Goal: Task Accomplishment & Management: Complete application form

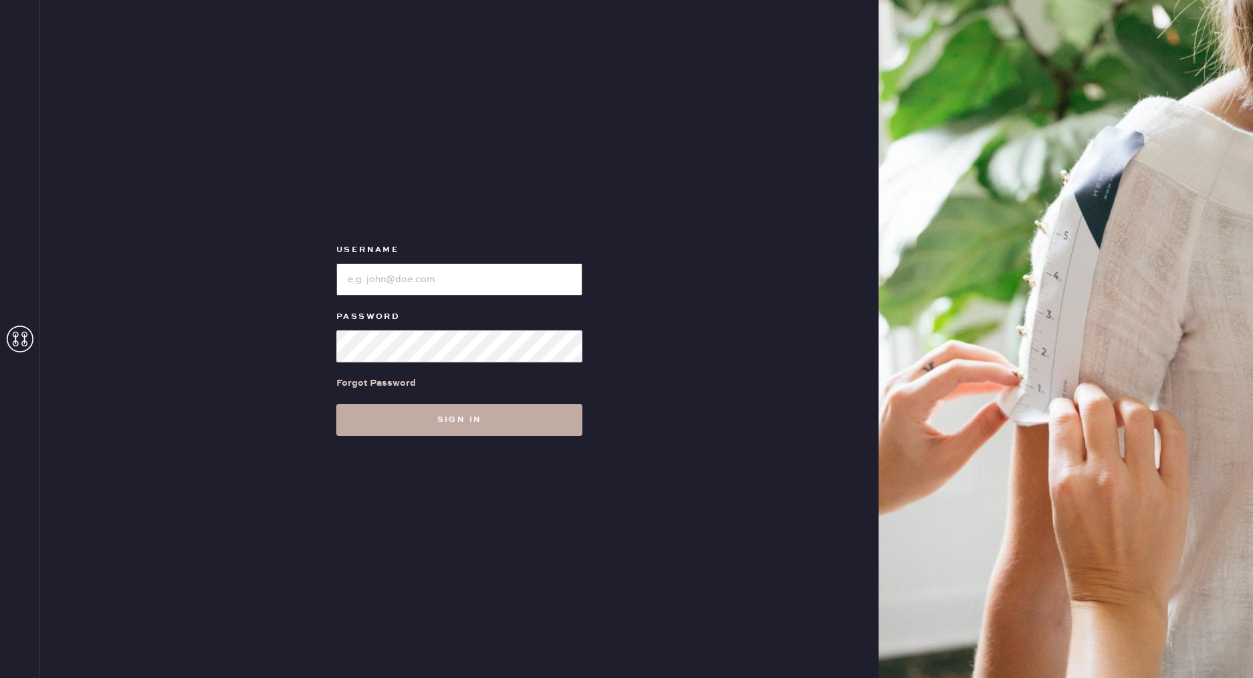
type input "reformationdesigndistrictmiami"
click at [508, 415] on button "Sign in" at bounding box center [459, 420] width 246 height 32
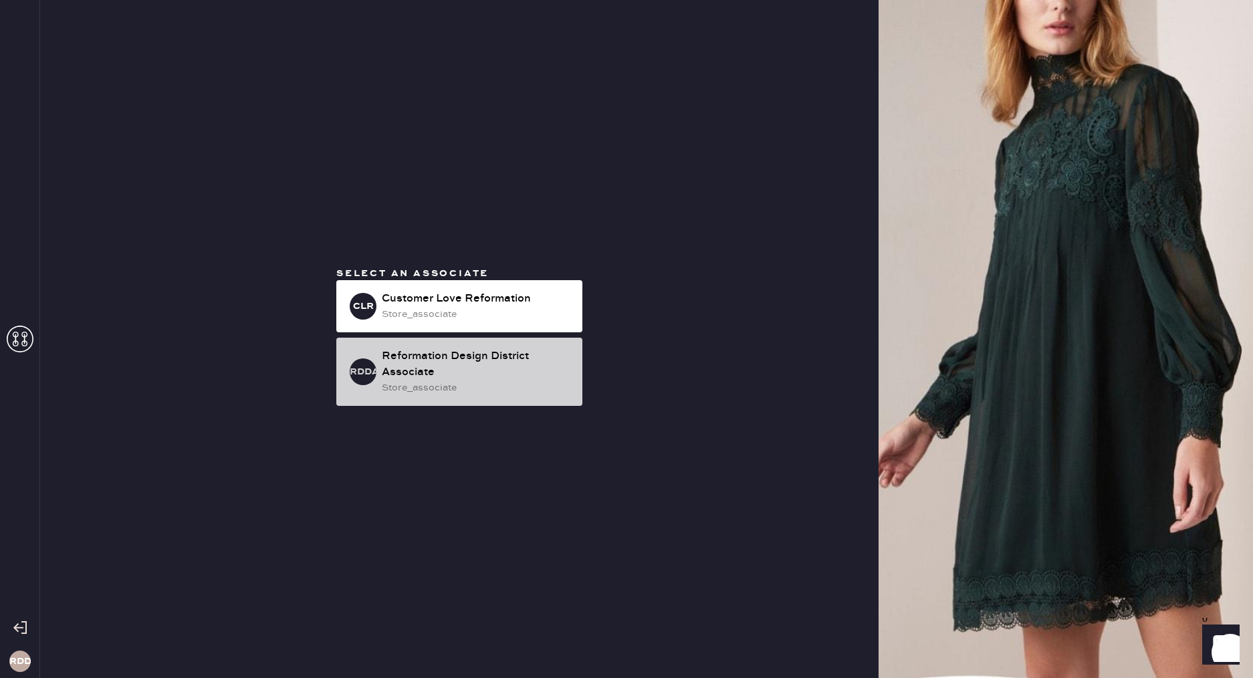
click at [489, 387] on div "store_associate" at bounding box center [477, 388] width 190 height 15
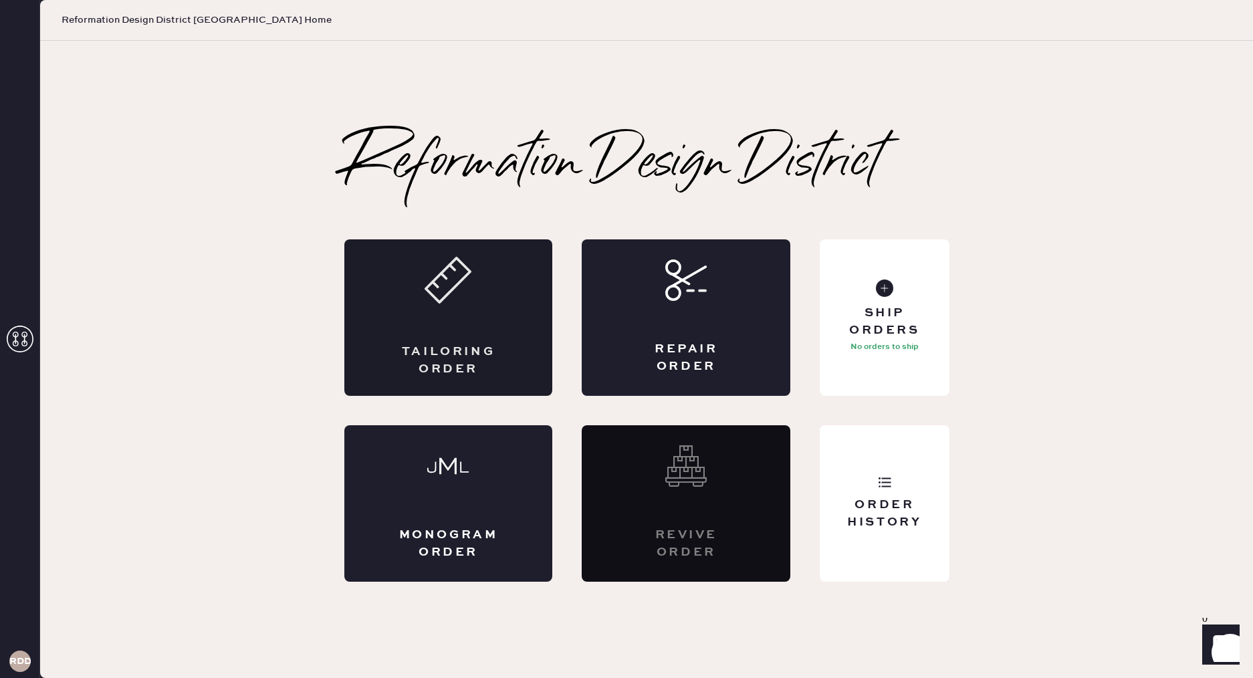
click at [470, 346] on div "Tailoring Order" at bounding box center [449, 360] width 102 height 33
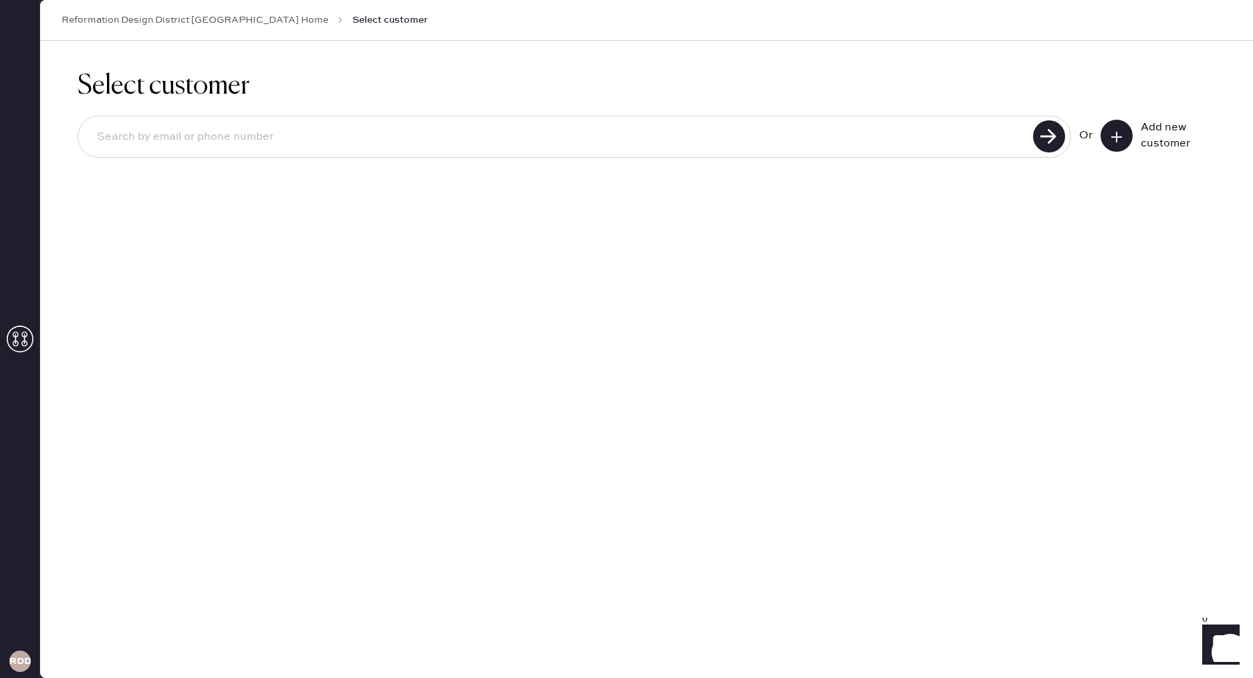
click at [1118, 139] on icon at bounding box center [1116, 136] width 13 height 13
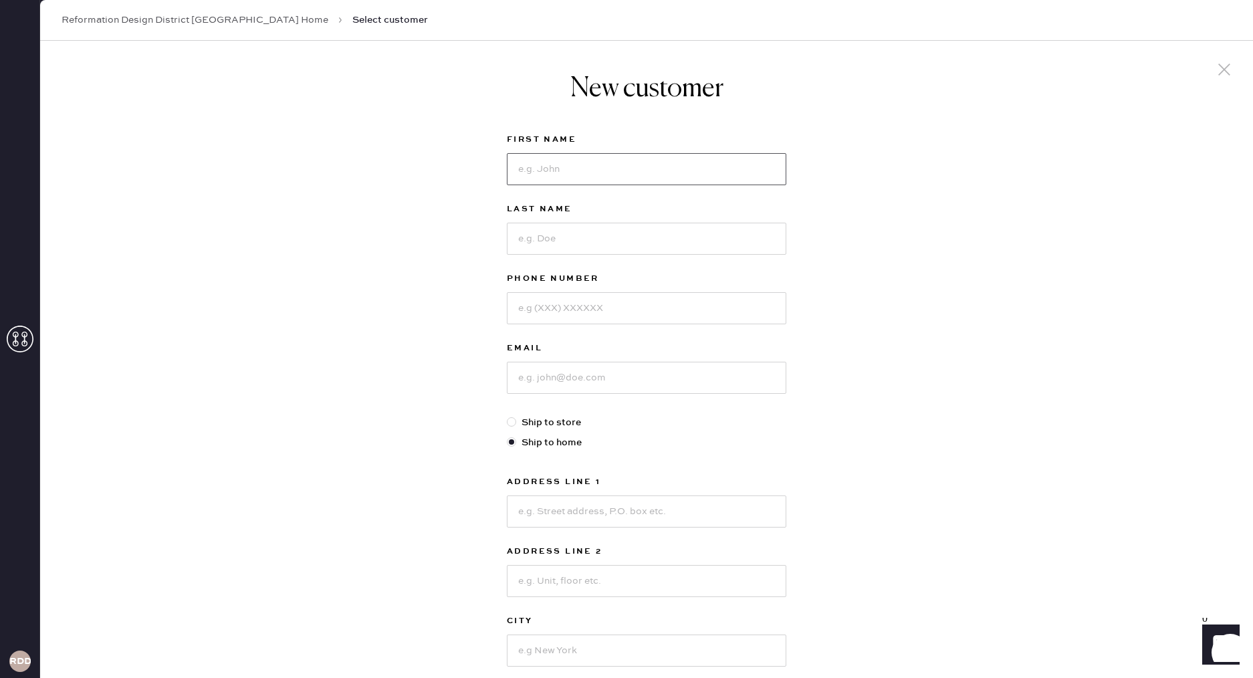
click at [562, 161] on input at bounding box center [647, 169] width 280 height 32
type input "[PERSON_NAME]"
type input "Kaur"
type input "6467520541"
click at [593, 391] on input at bounding box center [647, 378] width 280 height 32
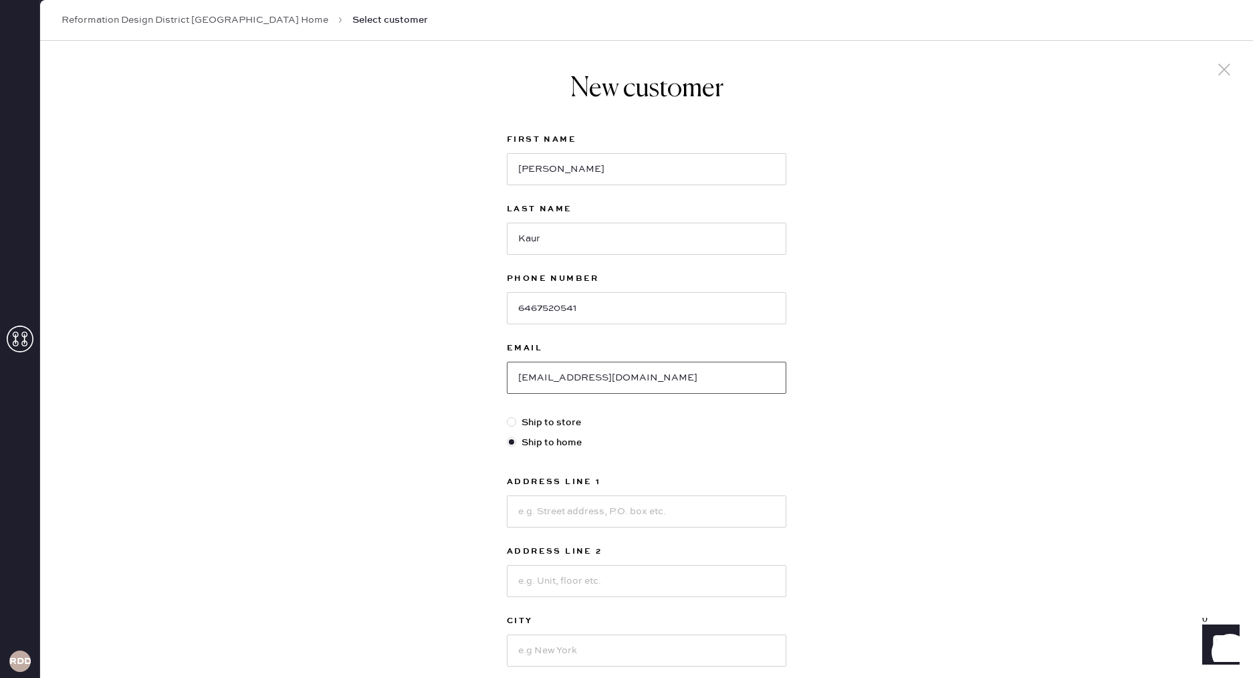
type input "[EMAIL_ADDRESS][DOMAIN_NAME]"
click at [582, 516] on input at bounding box center [647, 512] width 280 height 32
type input "[STREET_ADDRESS]"
type input "Apt 1609"
click at [571, 656] on input at bounding box center [647, 651] width 280 height 32
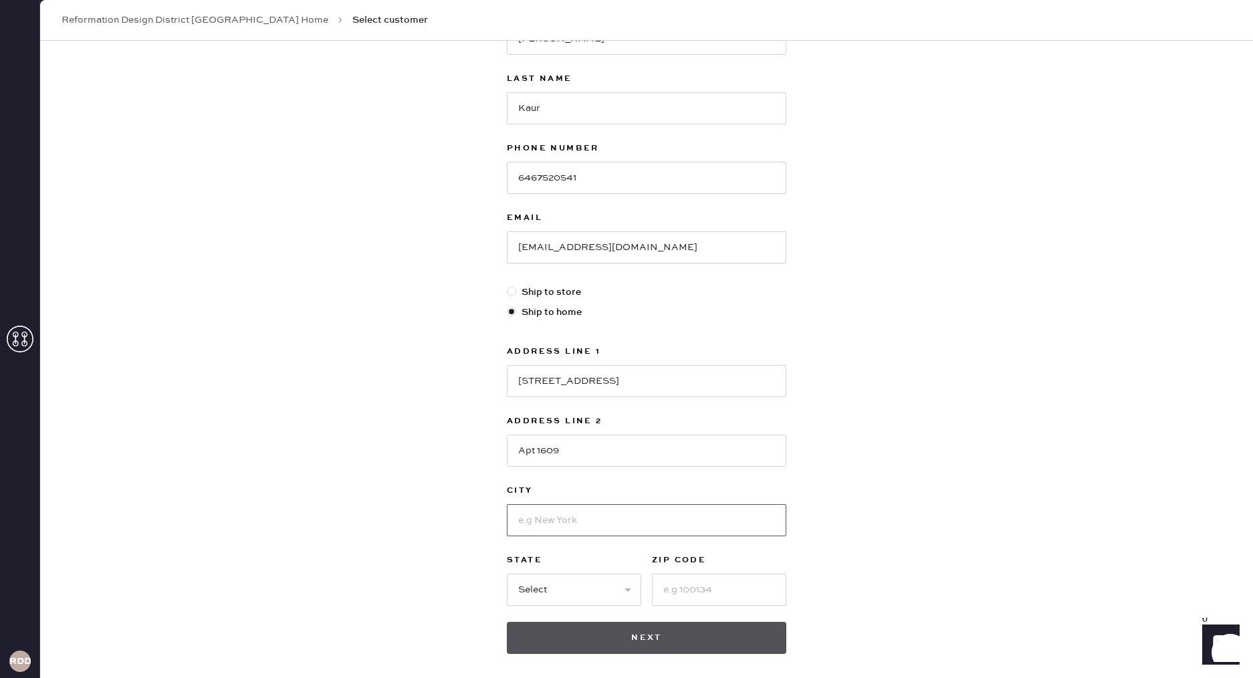
scroll to position [132, 0]
type input "[GEOGRAPHIC_DATA]"
select select "FL"
type input "33137"
click at [656, 643] on button "Next" at bounding box center [647, 636] width 280 height 32
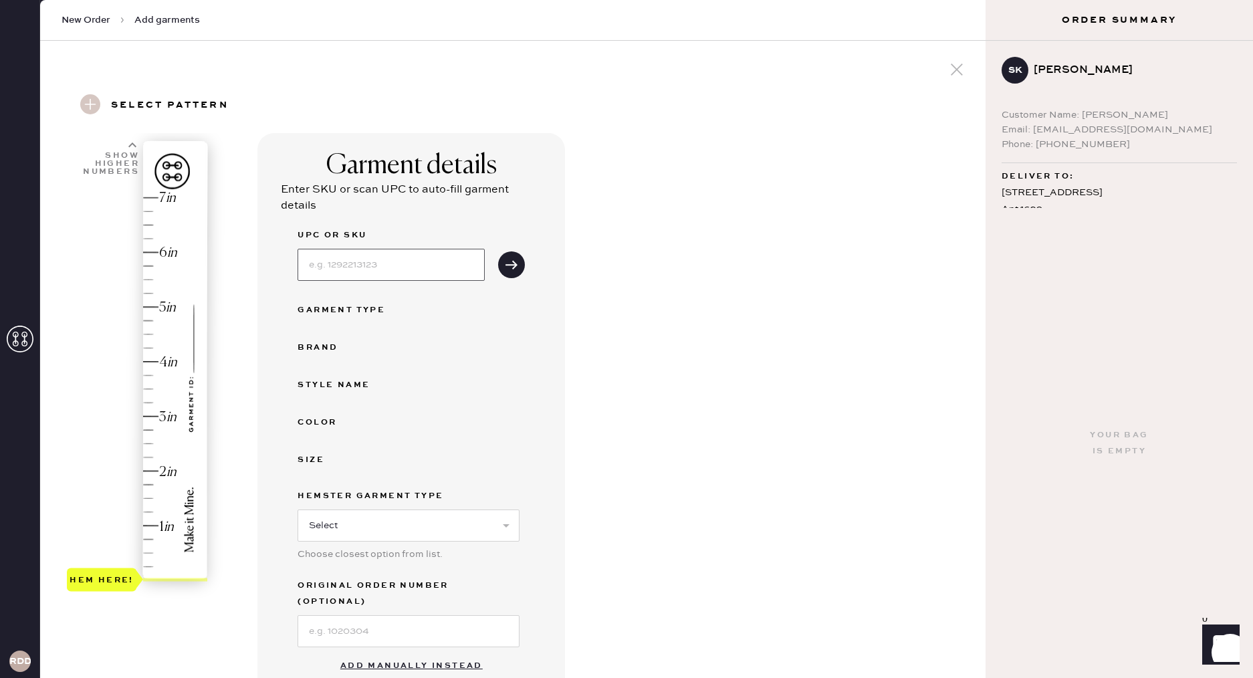
click at [396, 269] on input at bounding box center [391, 265] width 187 height 32
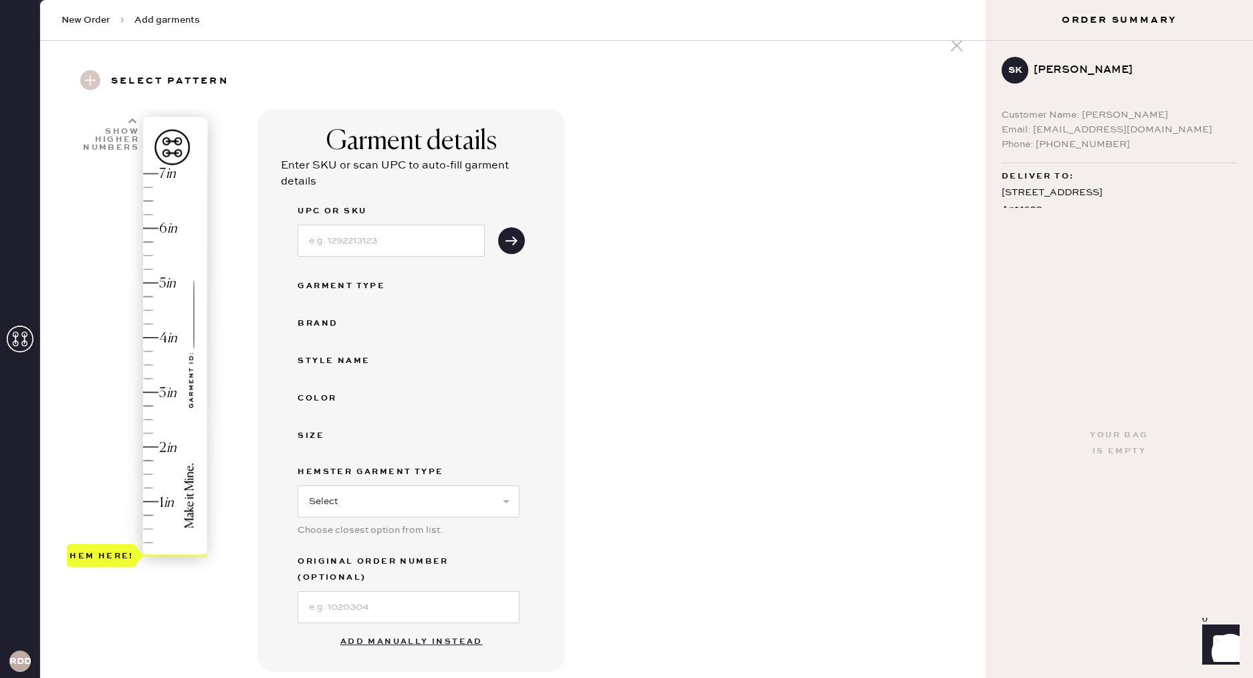
drag, startPoint x: 395, startPoint y: 625, endPoint x: 403, endPoint y: 595, distance: 31.8
click at [395, 629] on button "Add manually instead" at bounding box center [411, 642] width 159 height 27
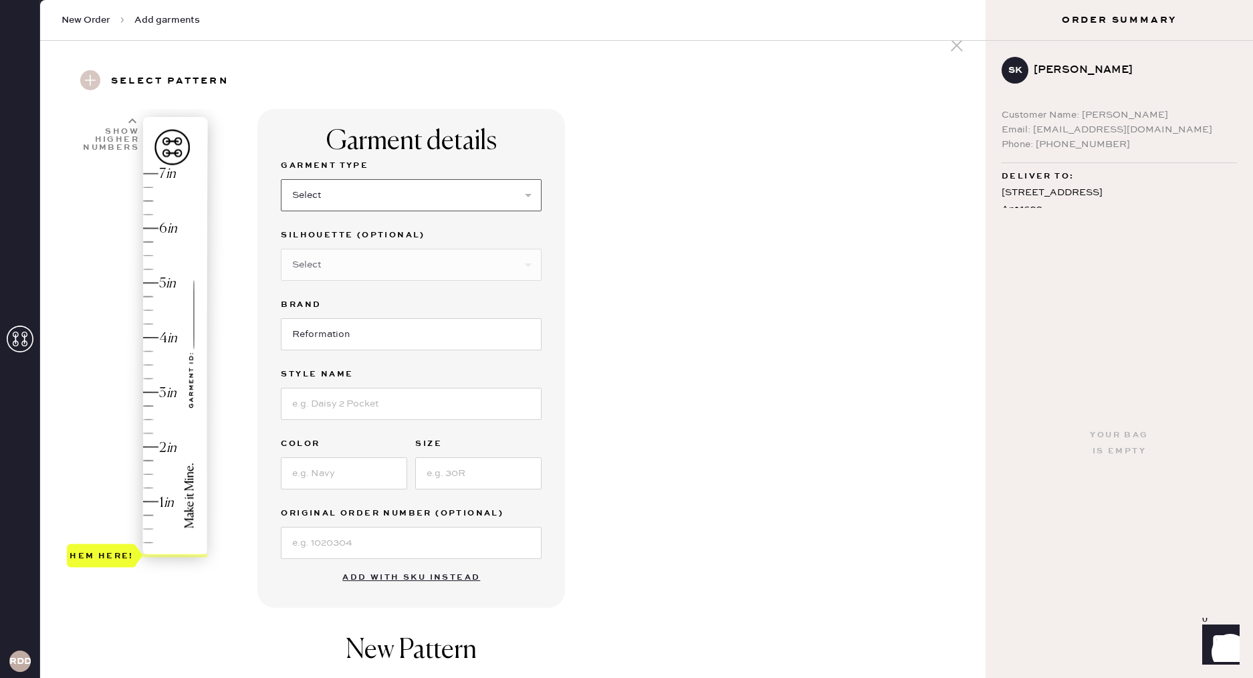
click at [356, 191] on select "Select Basic Skirt Jeans Leggings Pants Shorts Basic Sleeved Dress Basic Sleeve…" at bounding box center [411, 195] width 261 height 32
select select "4"
click at [281, 179] on select "Select Basic Skirt Jeans Leggings Pants Shorts Basic Sleeved Dress Basic Sleeve…" at bounding box center [411, 195] width 261 height 32
click at [350, 269] on select "Select Joggers Shorts Cropped Flare Boot Cut Straight Skinny Other" at bounding box center [411, 265] width 261 height 32
select select "11"
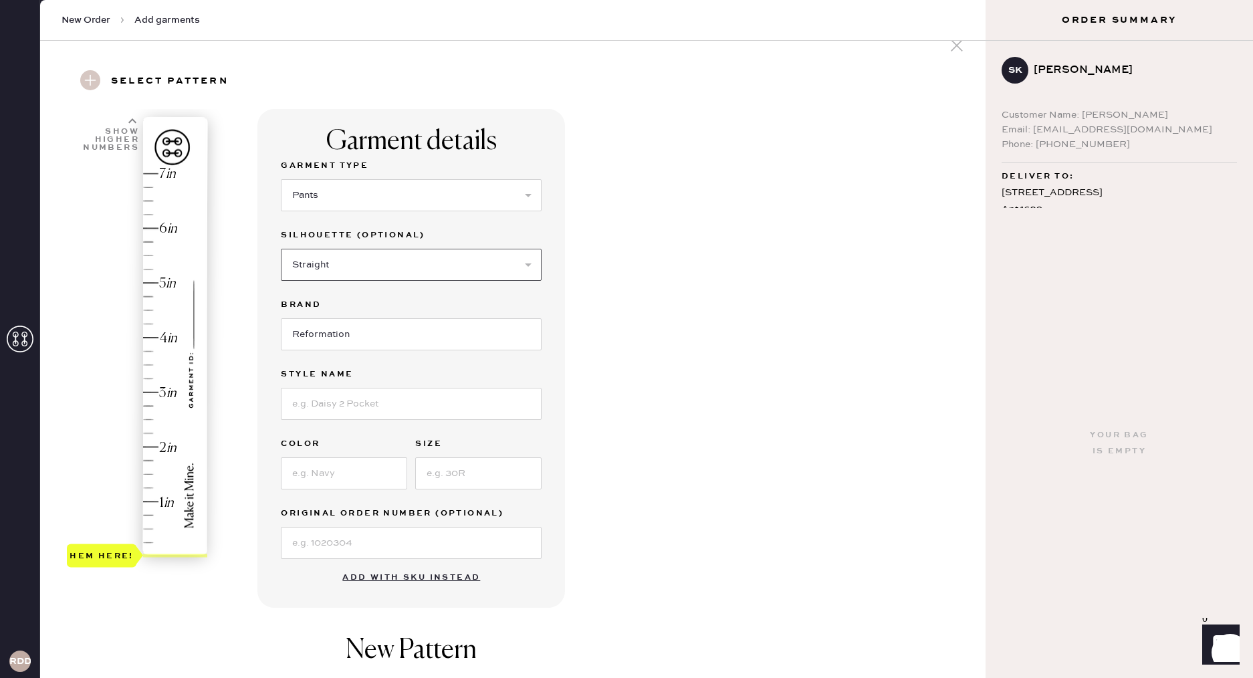
click at [281, 249] on select "Select Joggers Shorts Cropped Flare Boot Cut Straight Skinny Other" at bounding box center [411, 265] width 261 height 32
click at [361, 406] on input at bounding box center [411, 404] width 261 height 32
type input "Olina"
click at [346, 468] on input at bounding box center [344, 474] width 126 height 32
type input "oatmeal"
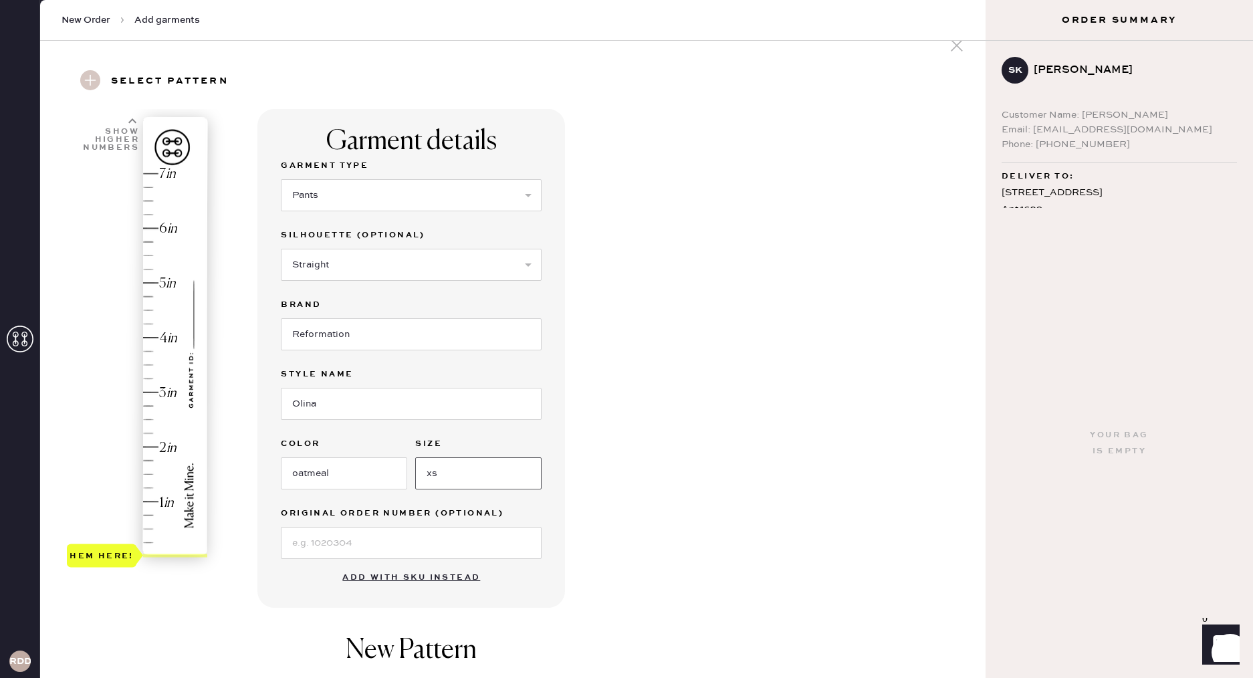
type input "xs"
click at [168, 504] on div "Hem here!" at bounding box center [138, 365] width 142 height 395
type input "1"
click at [162, 500] on div "Hem here!" at bounding box center [138, 365] width 142 height 395
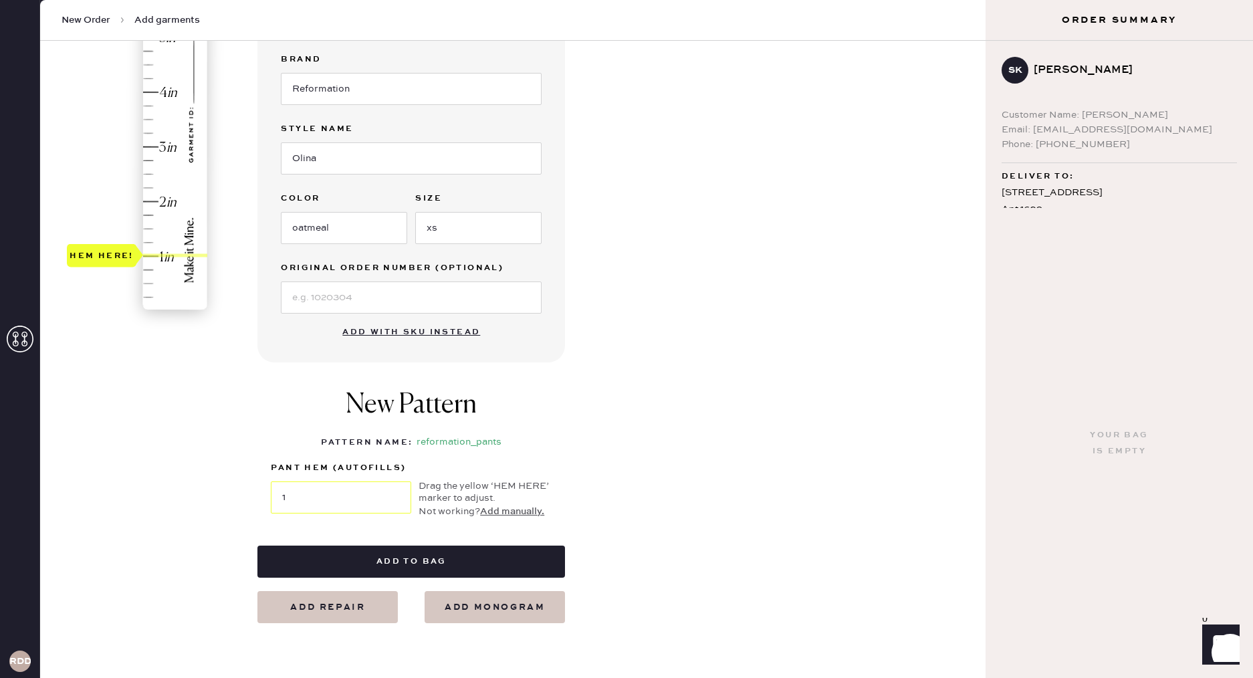
scroll to position [282, 0]
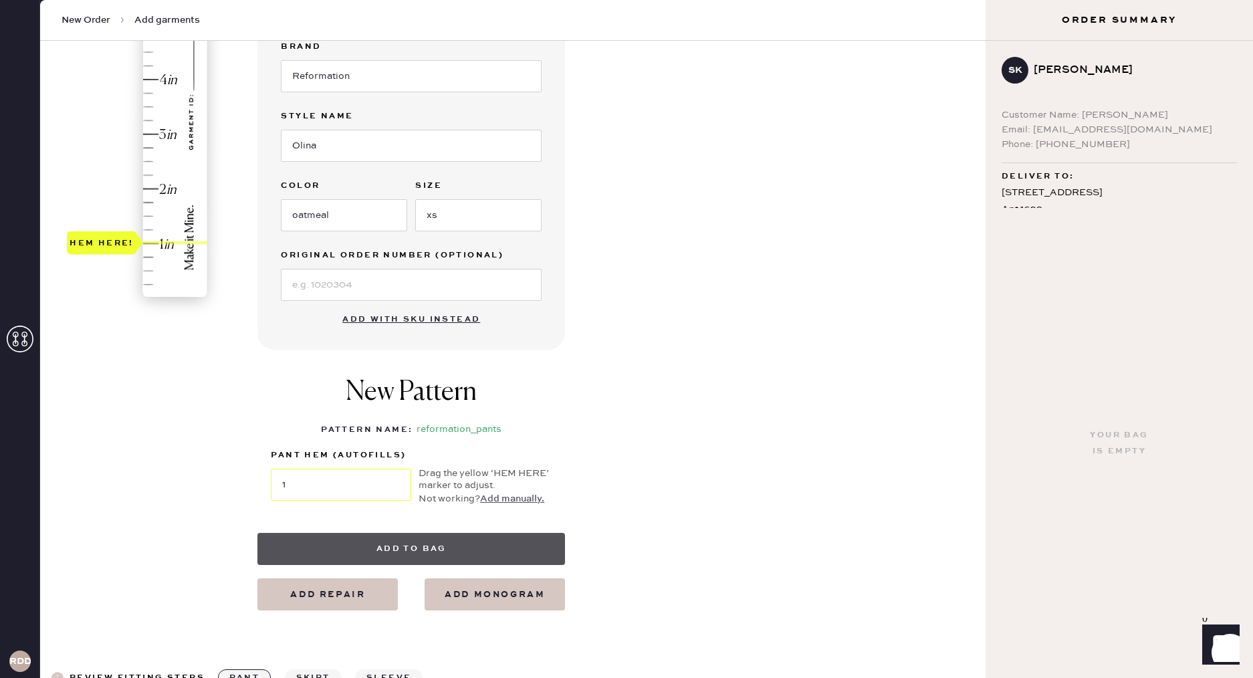
click at [413, 553] on button "Add to bag" at bounding box center [412, 549] width 308 height 32
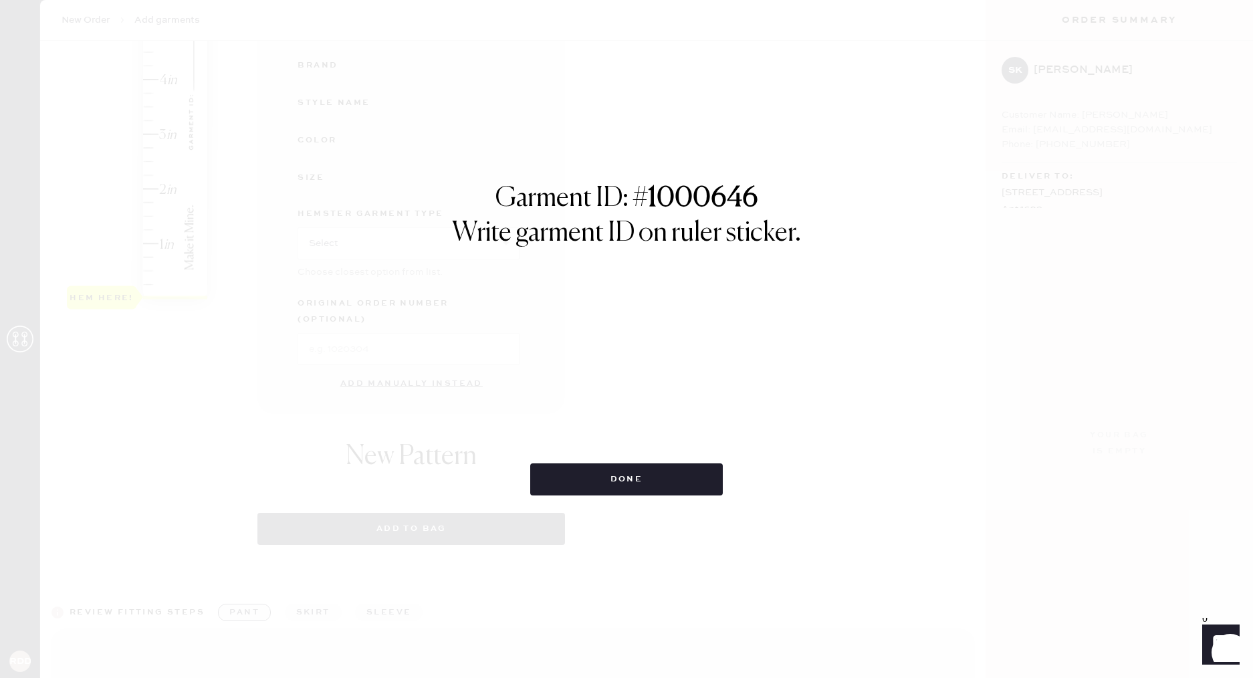
select select "4"
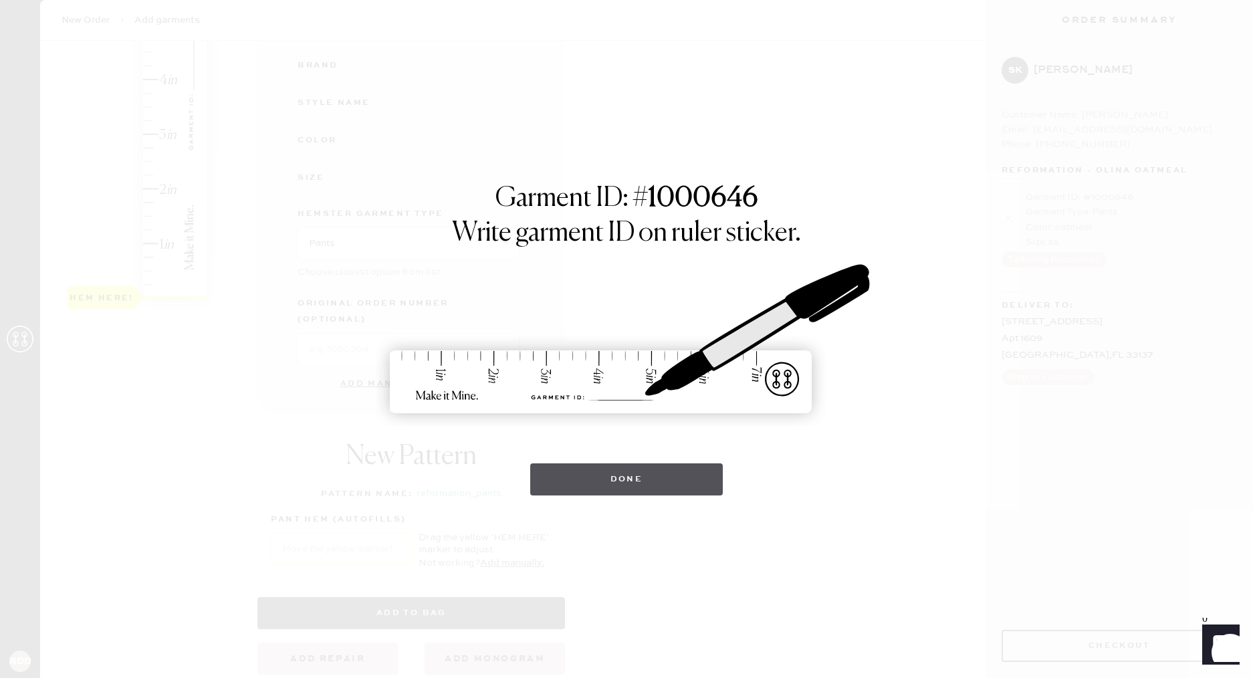
click at [665, 466] on button "Done" at bounding box center [626, 480] width 193 height 32
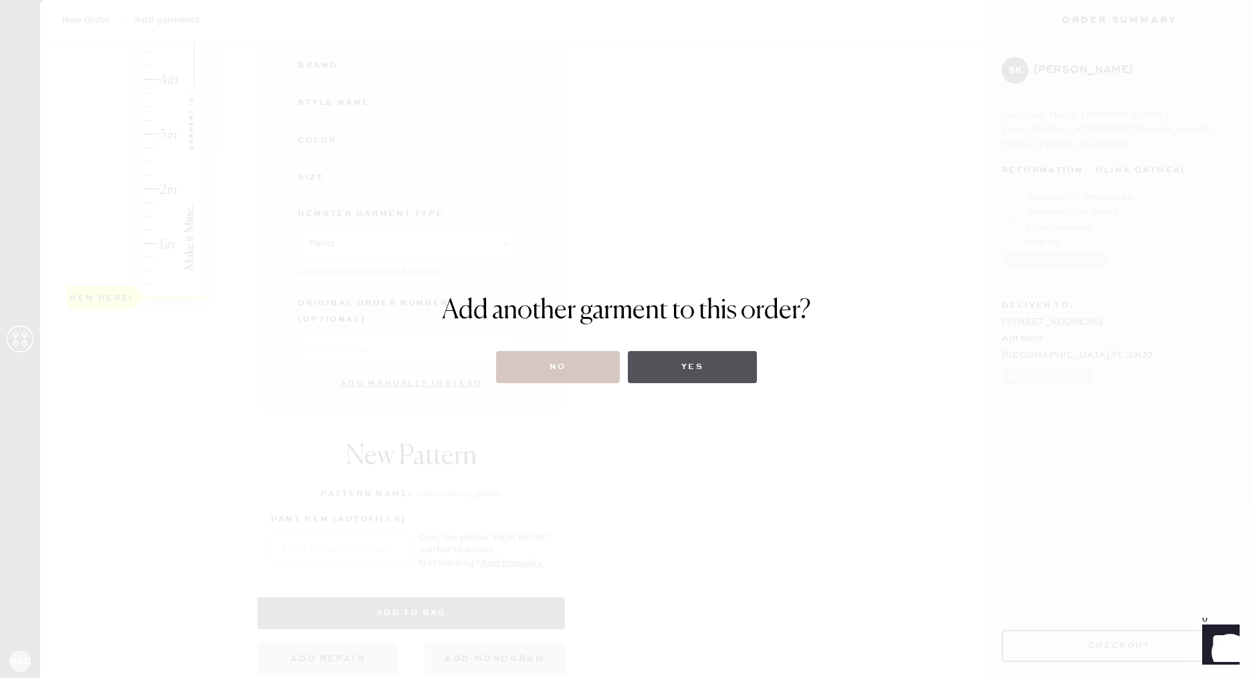
click at [686, 374] on button "Yes" at bounding box center [692, 367] width 129 height 32
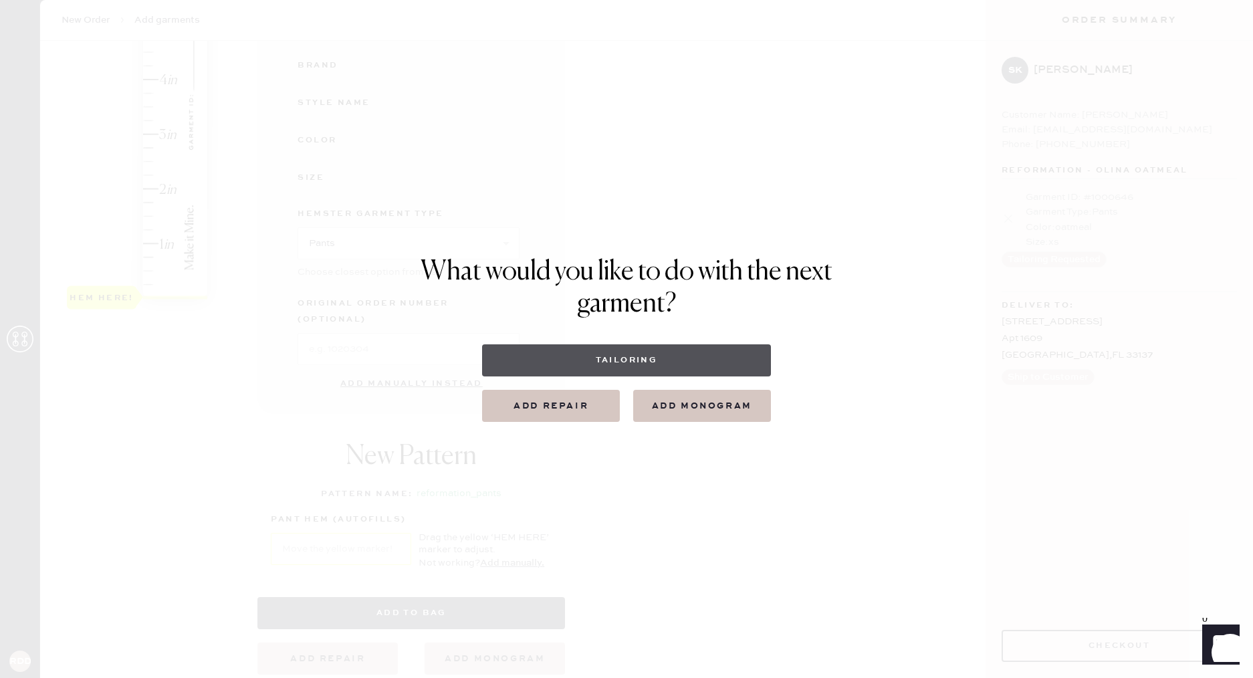
click at [635, 346] on button "Tailoring" at bounding box center [626, 360] width 288 height 32
select select
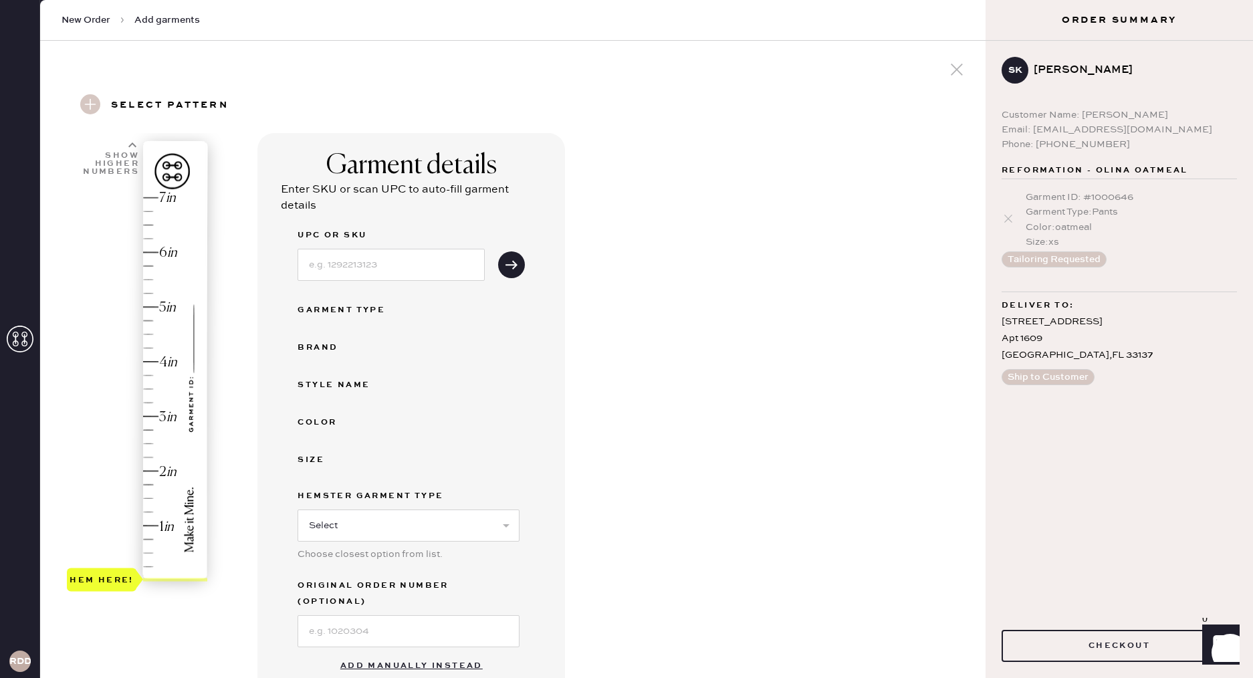
click at [150, 502] on div "Hem here!" at bounding box center [138, 389] width 142 height 395
drag, startPoint x: 151, startPoint y: 498, endPoint x: 158, endPoint y: 494, distance: 8.2
click at [151, 498] on div "Hem here!" at bounding box center [138, 389] width 142 height 395
click at [413, 268] on input at bounding box center [391, 265] width 187 height 32
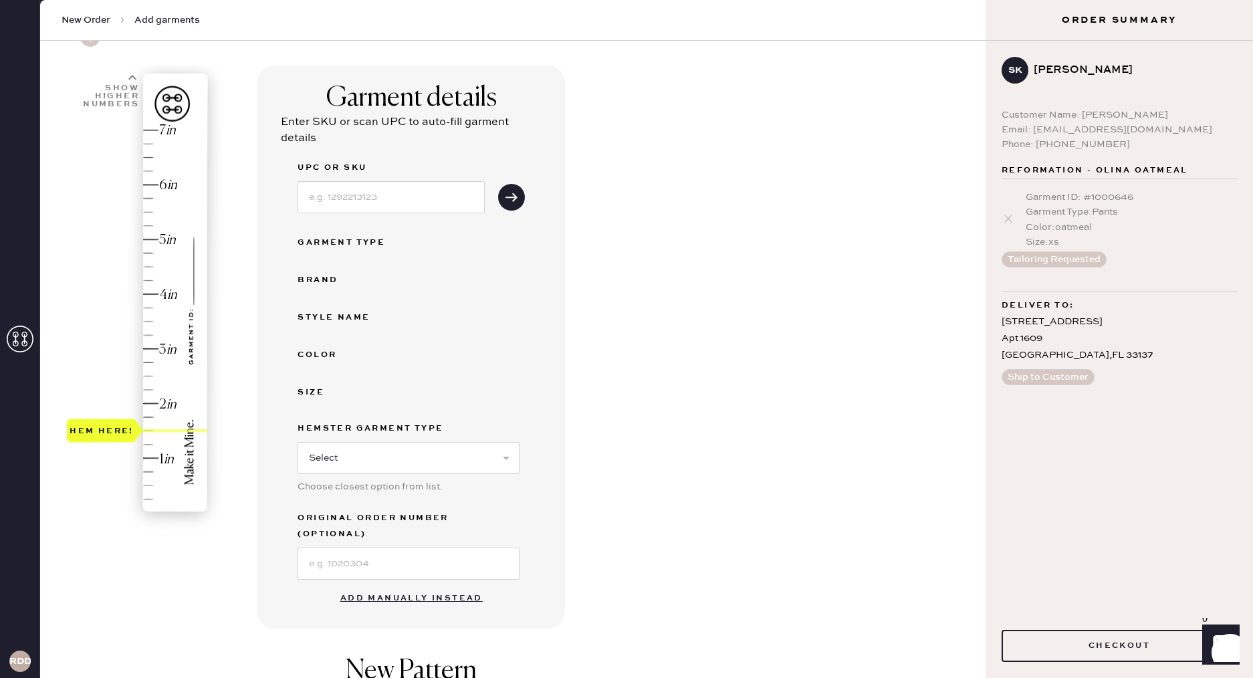
click at [433, 585] on button "Add manually instead" at bounding box center [411, 598] width 159 height 27
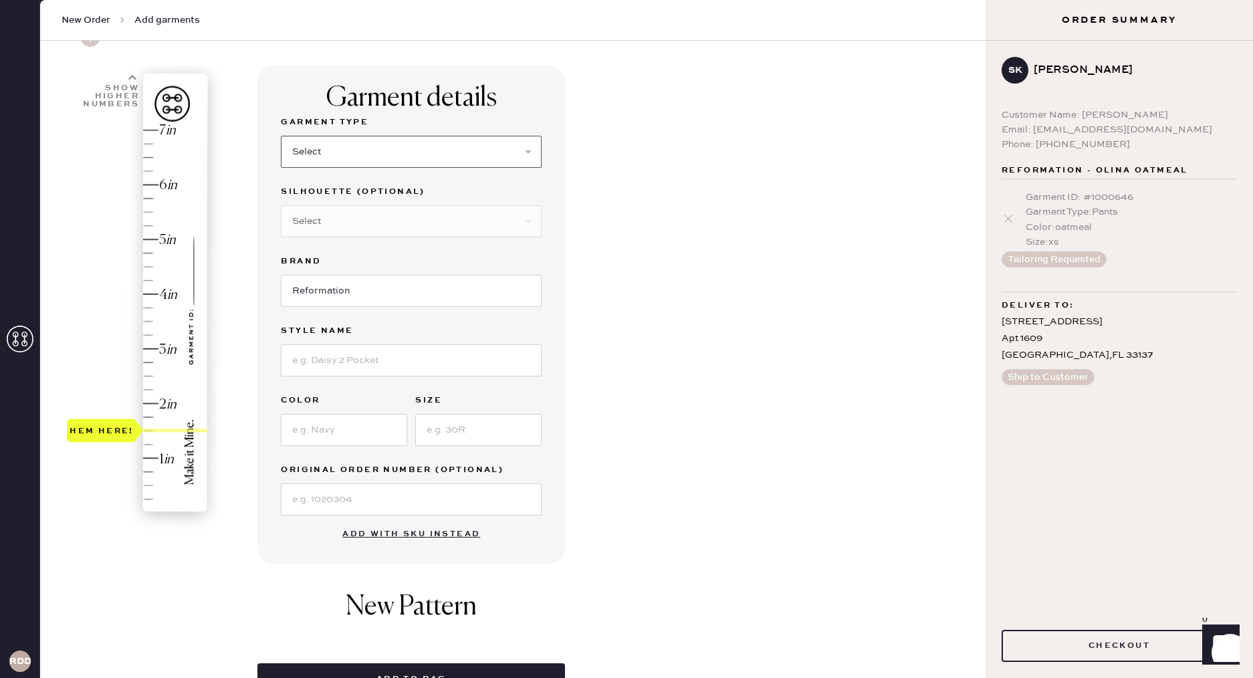
click at [385, 143] on select "Select Basic Skirt Jeans Leggings Pants Shorts Basic Sleeved Dress Basic Sleeve…" at bounding box center [411, 152] width 261 height 32
select select "2"
click at [281, 136] on select "Select Basic Skirt Jeans Leggings Pants Shorts Basic Sleeved Dress Basic Sleeve…" at bounding box center [411, 152] width 261 height 32
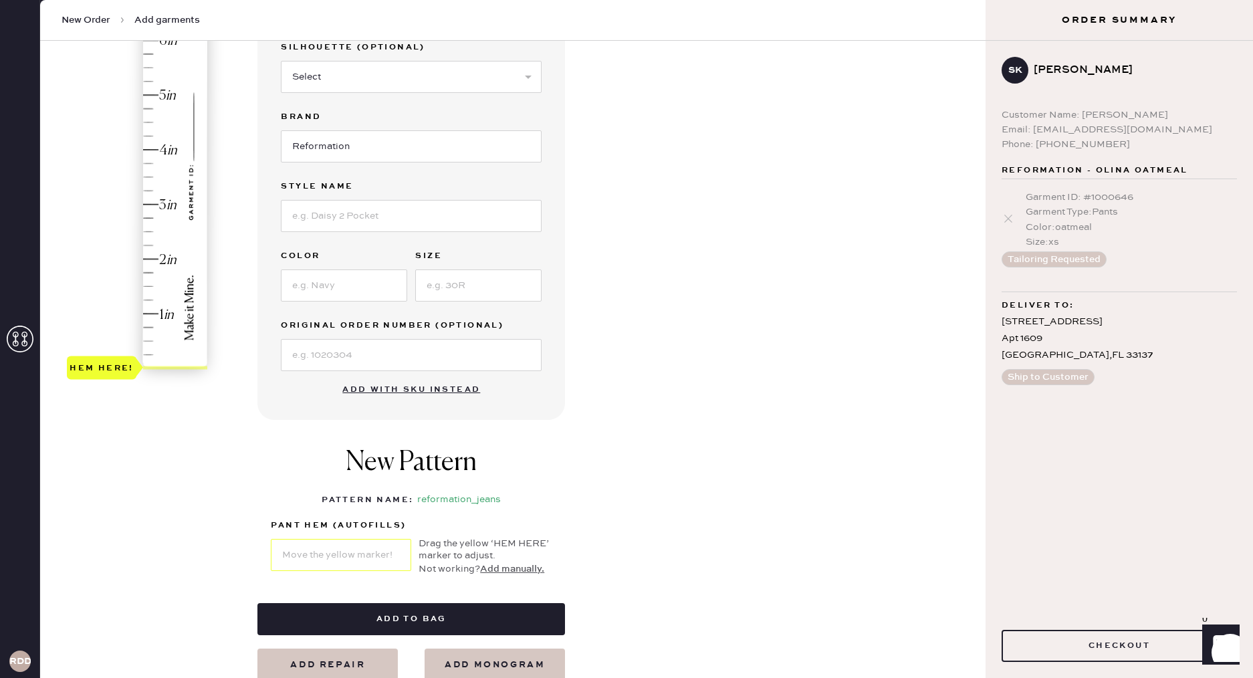
scroll to position [213, 0]
click at [340, 284] on input at bounding box center [344, 285] width 126 height 32
type input "Ondine"
click at [473, 298] on div "Garment Type Select Basic Skirt Jeans Leggings Pants Shorts Basic Sleeved Dress…" at bounding box center [411, 169] width 261 height 401
click at [475, 291] on input at bounding box center [478, 285] width 126 height 32
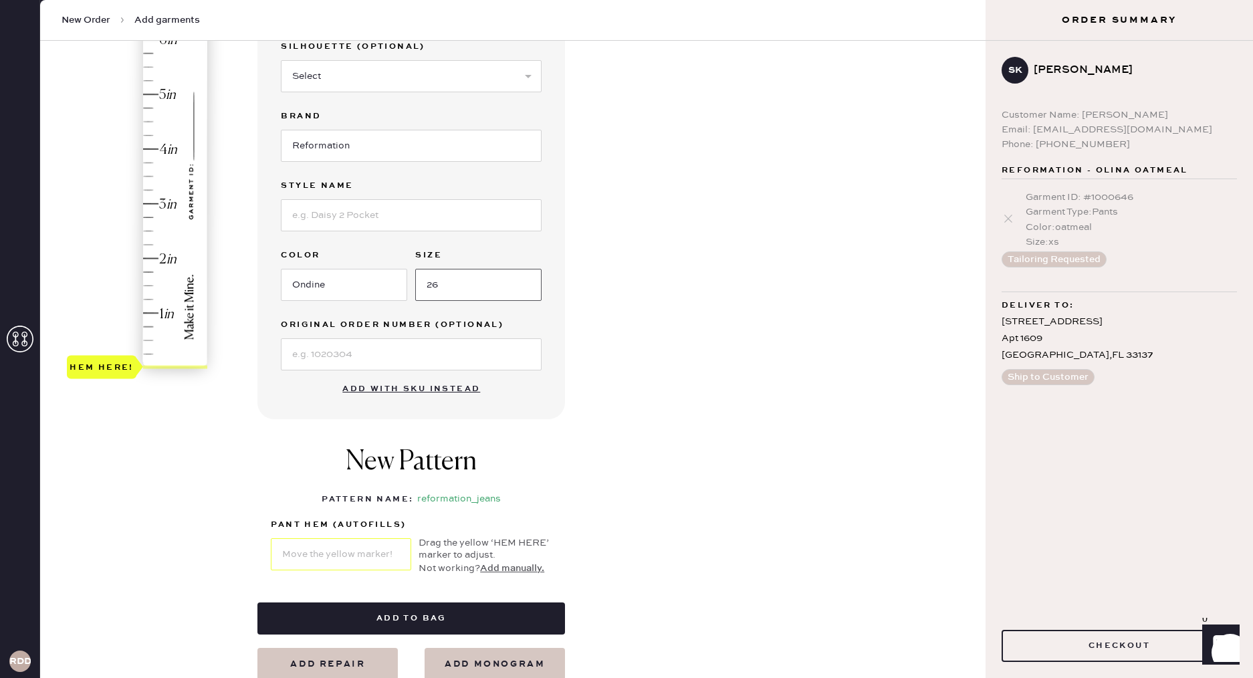
type input "26"
click at [360, 421] on div "New Pattern Pattern Name : reformation_jeans 1 in 2 in 3 in 4 in Show higher nu…" at bounding box center [412, 510] width 308 height 183
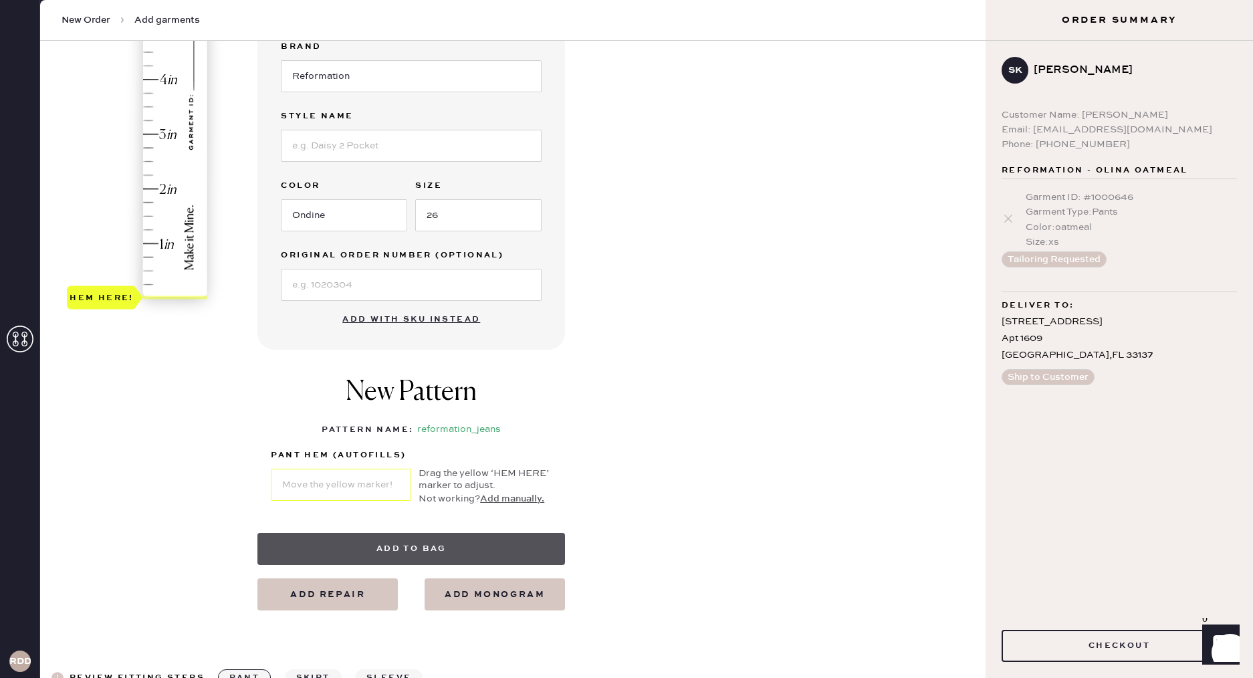
scroll to position [308, 0]
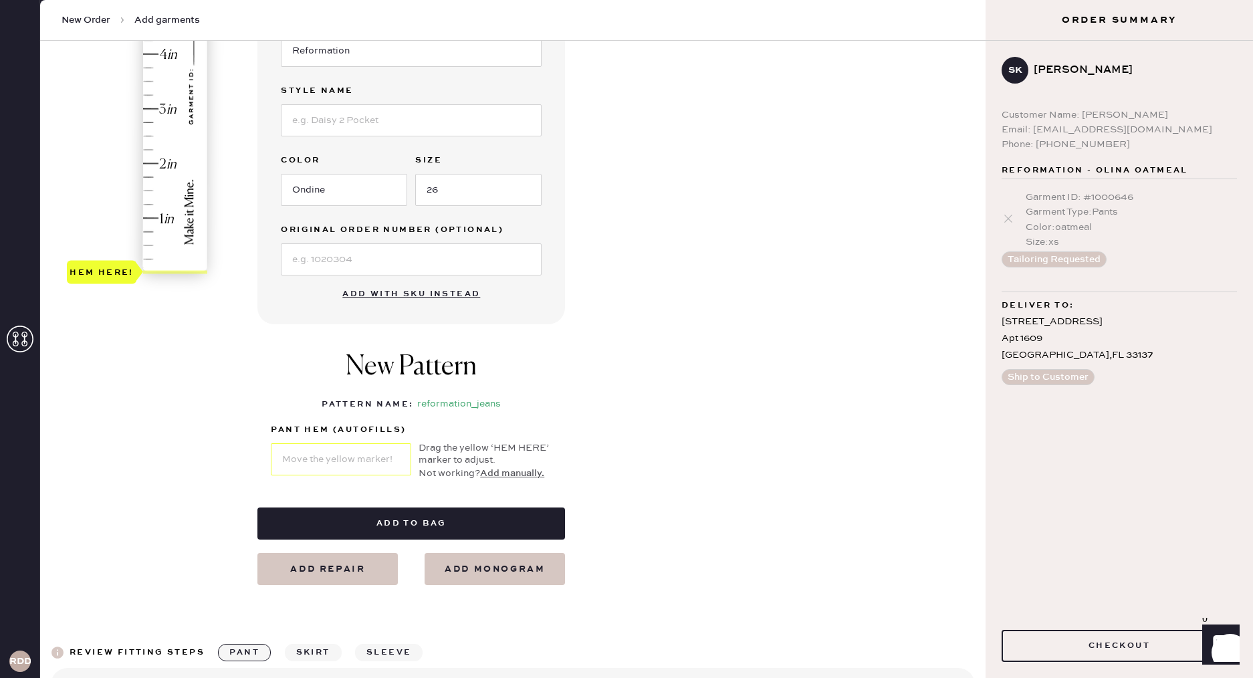
type input "1.5"
click at [145, 189] on div "Hem here!" at bounding box center [138, 81] width 142 height 395
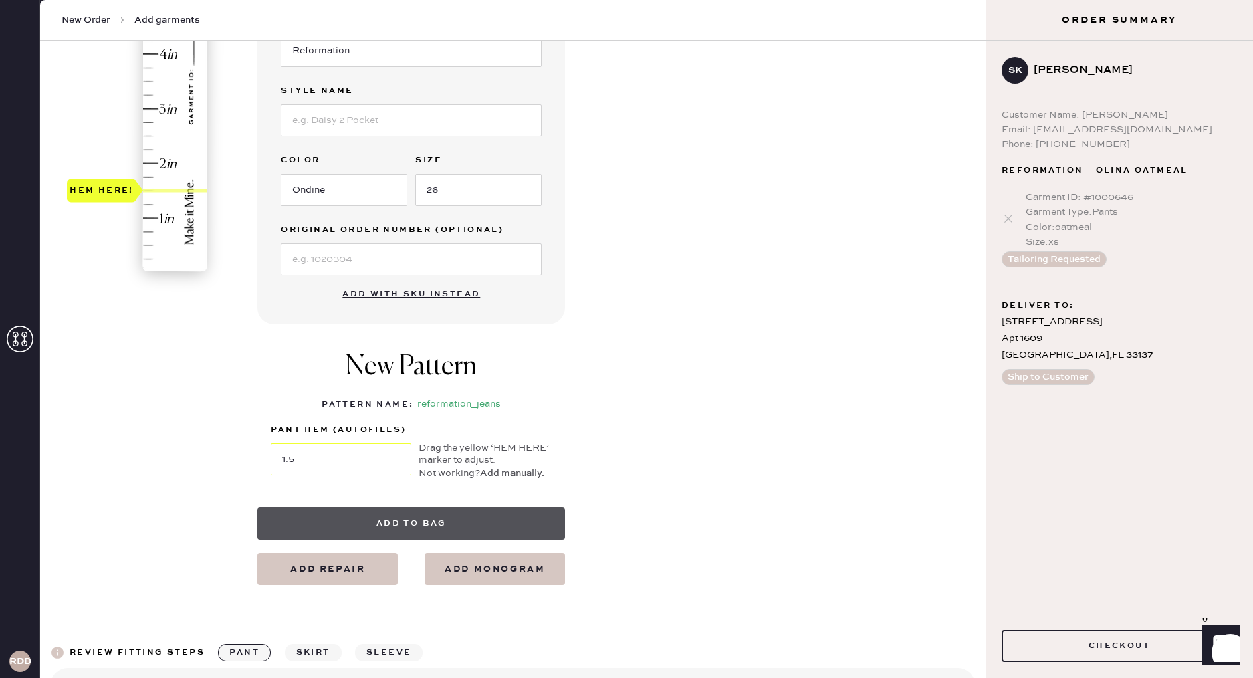
click at [410, 526] on button "Add to bag" at bounding box center [412, 524] width 308 height 32
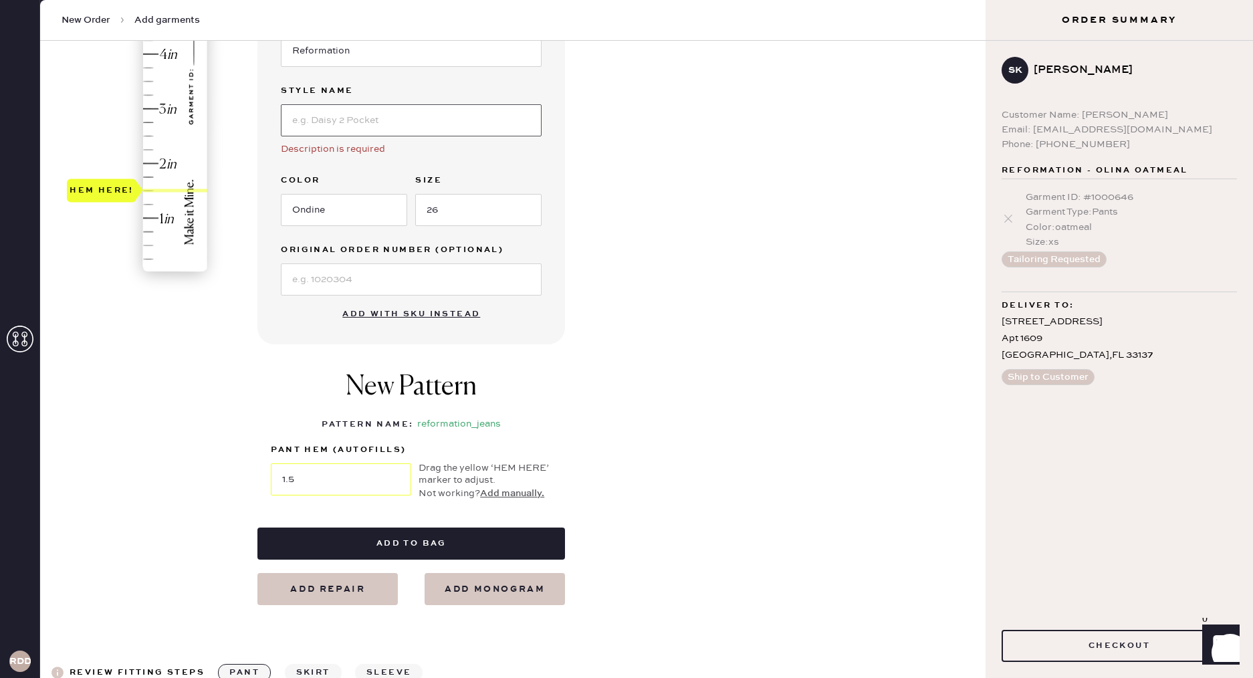
click at [355, 120] on input at bounding box center [411, 120] width 261 height 32
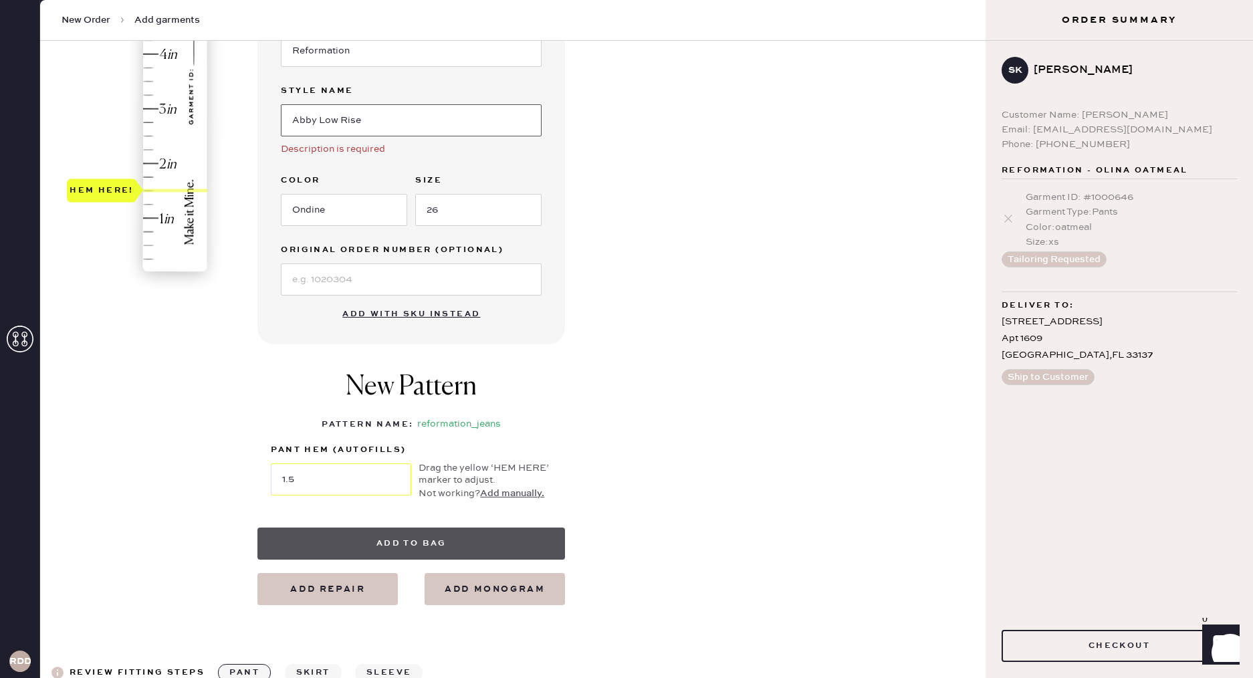
type input "Abby Low Rise"
click at [425, 542] on button "Add to bag" at bounding box center [412, 544] width 308 height 32
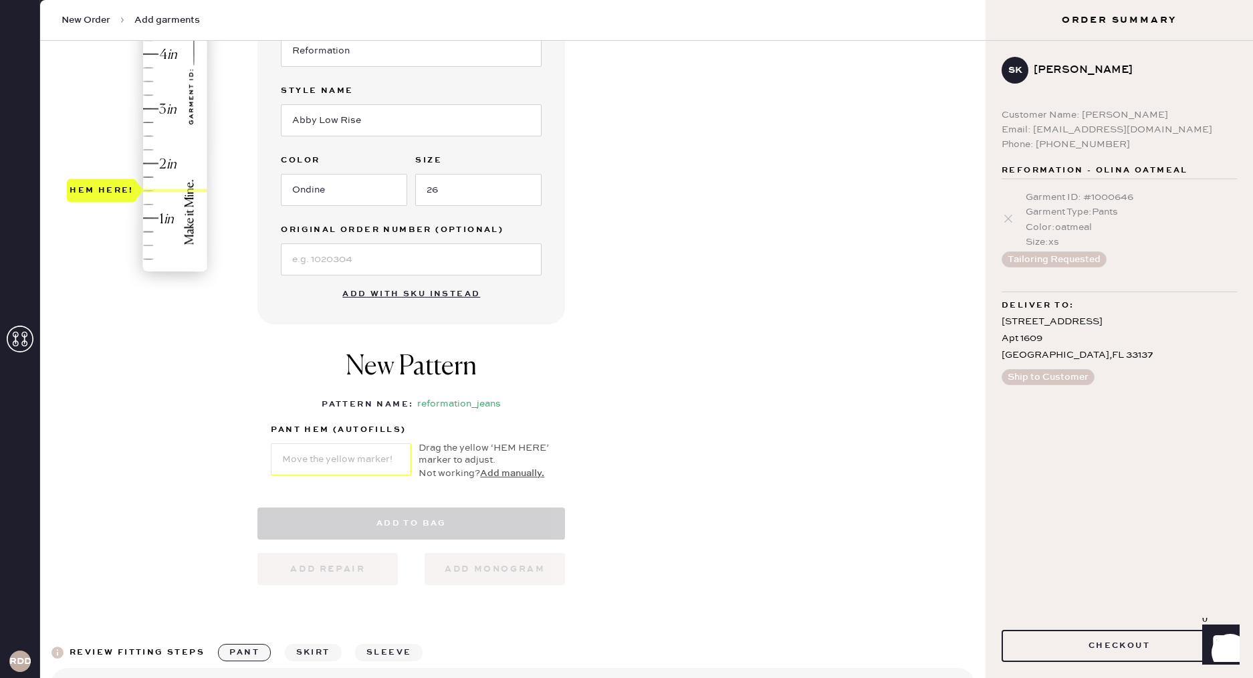
select select "2"
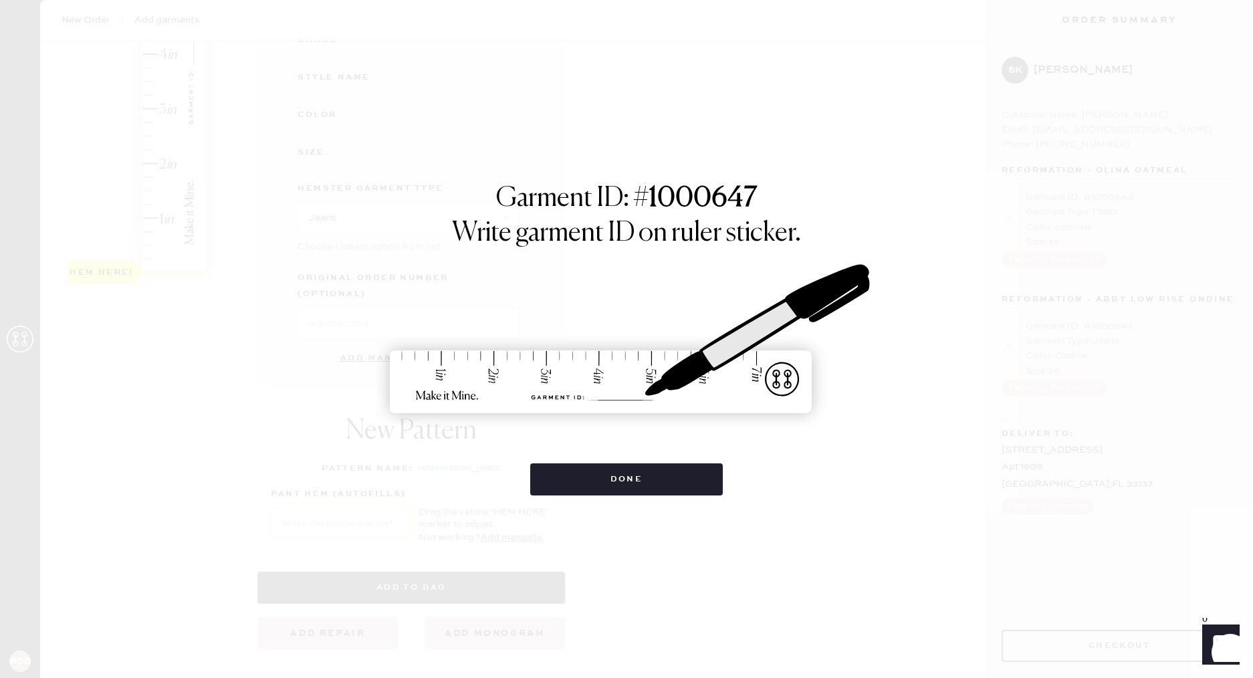
click at [670, 499] on div "Garment ID: # 1000647 Write garment ID on ruler sticker. Done" at bounding box center [626, 339] width 1253 height 678
click at [666, 493] on button "Done" at bounding box center [626, 480] width 193 height 32
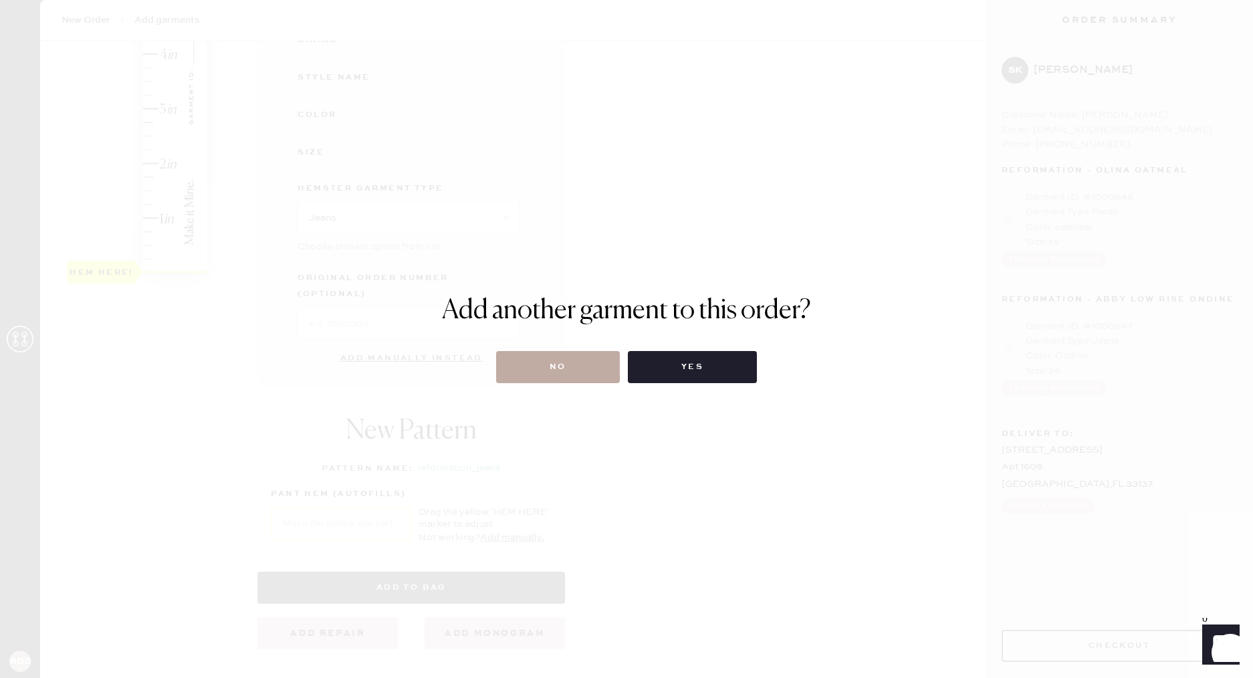
click at [537, 367] on button "No" at bounding box center [558, 367] width 124 height 32
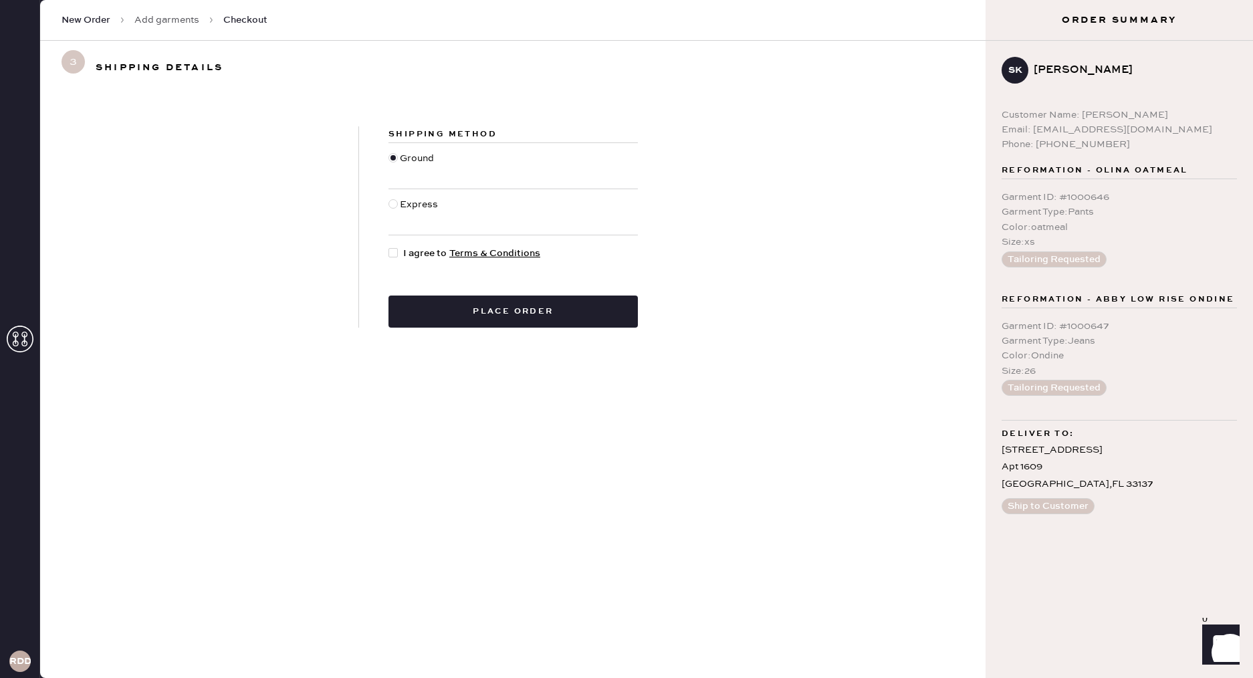
click at [405, 247] on span "I agree to Terms & Conditions" at bounding box center [471, 253] width 137 height 15
click at [389, 247] on input "I agree to Terms & Conditions" at bounding box center [389, 246] width 1 height 1
checkbox input "true"
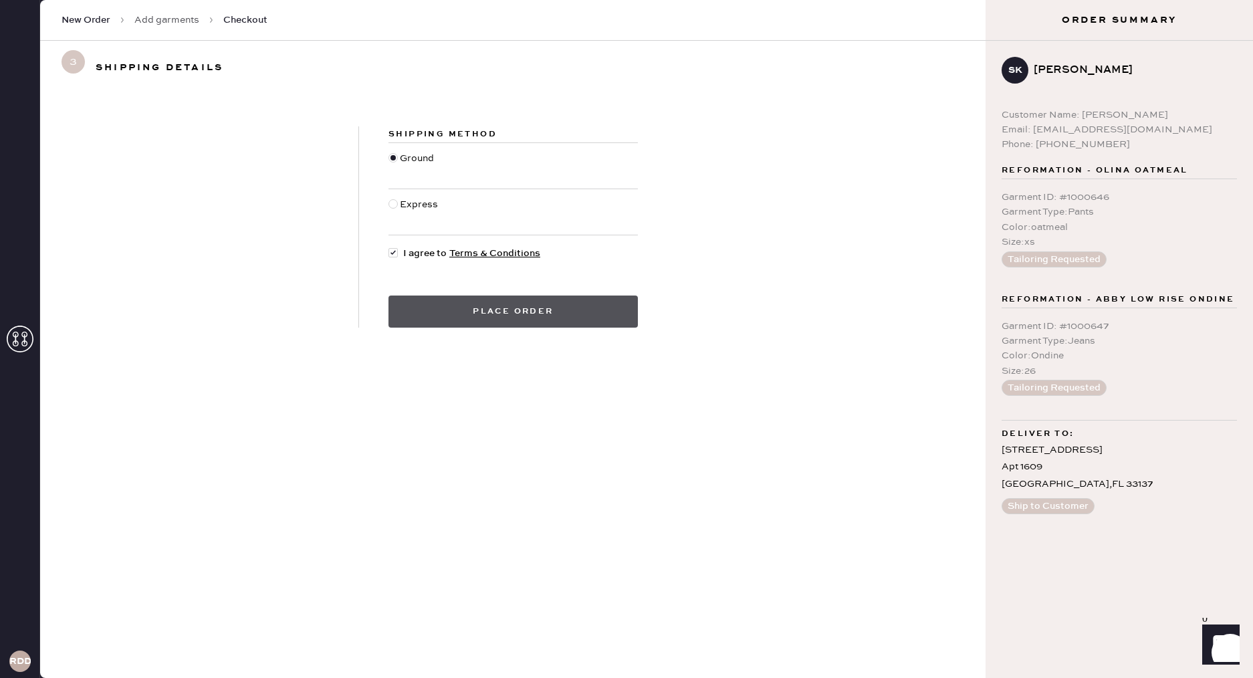
click at [532, 309] on button "Place order" at bounding box center [513, 312] width 249 height 32
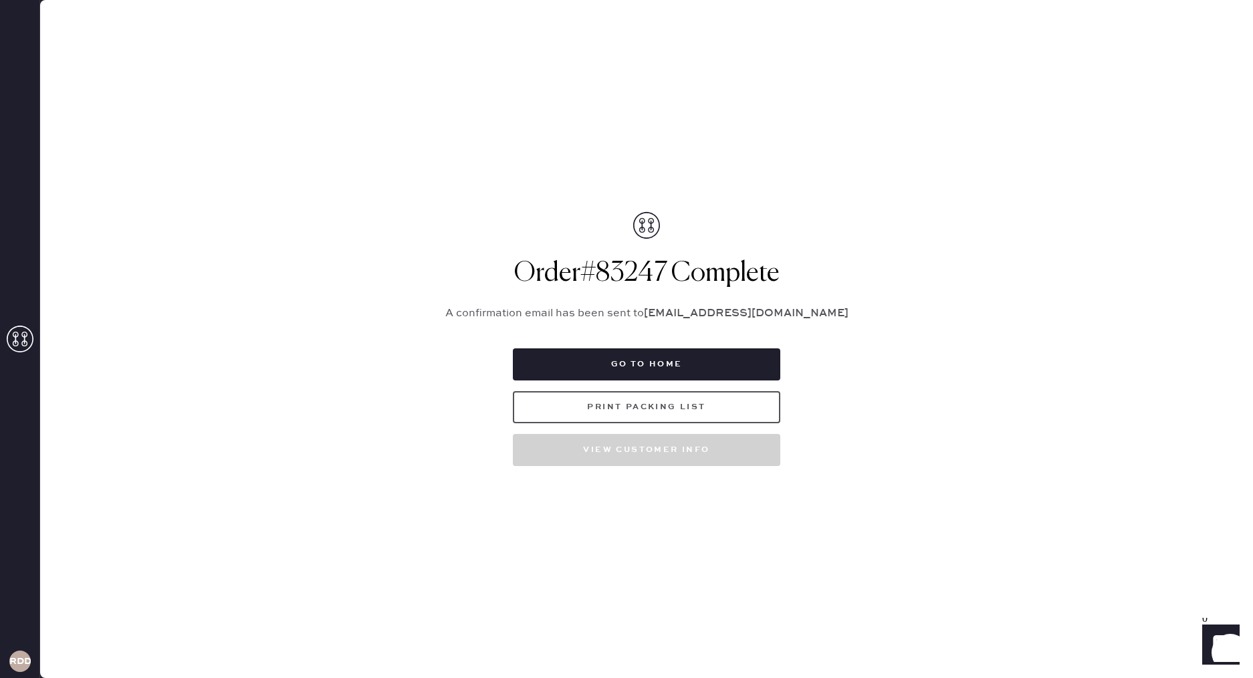
click at [684, 408] on button "Print Packing List" at bounding box center [647, 407] width 268 height 32
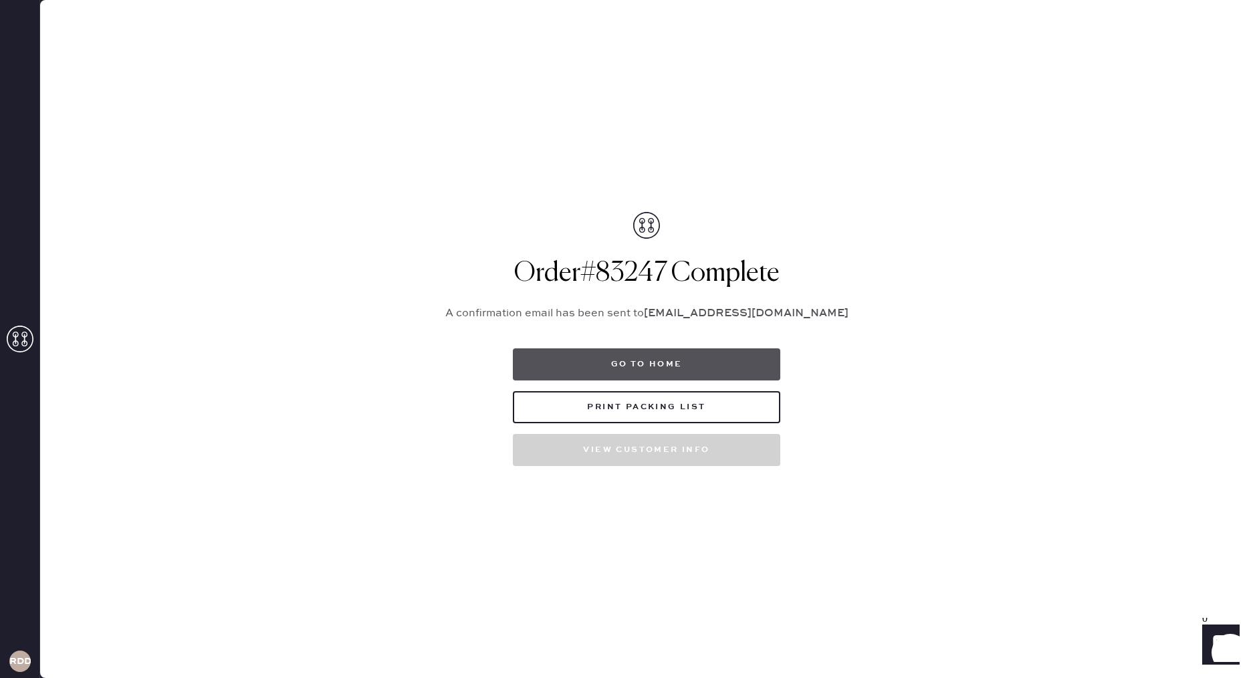
click at [655, 365] on button "Go to home" at bounding box center [647, 364] width 268 height 32
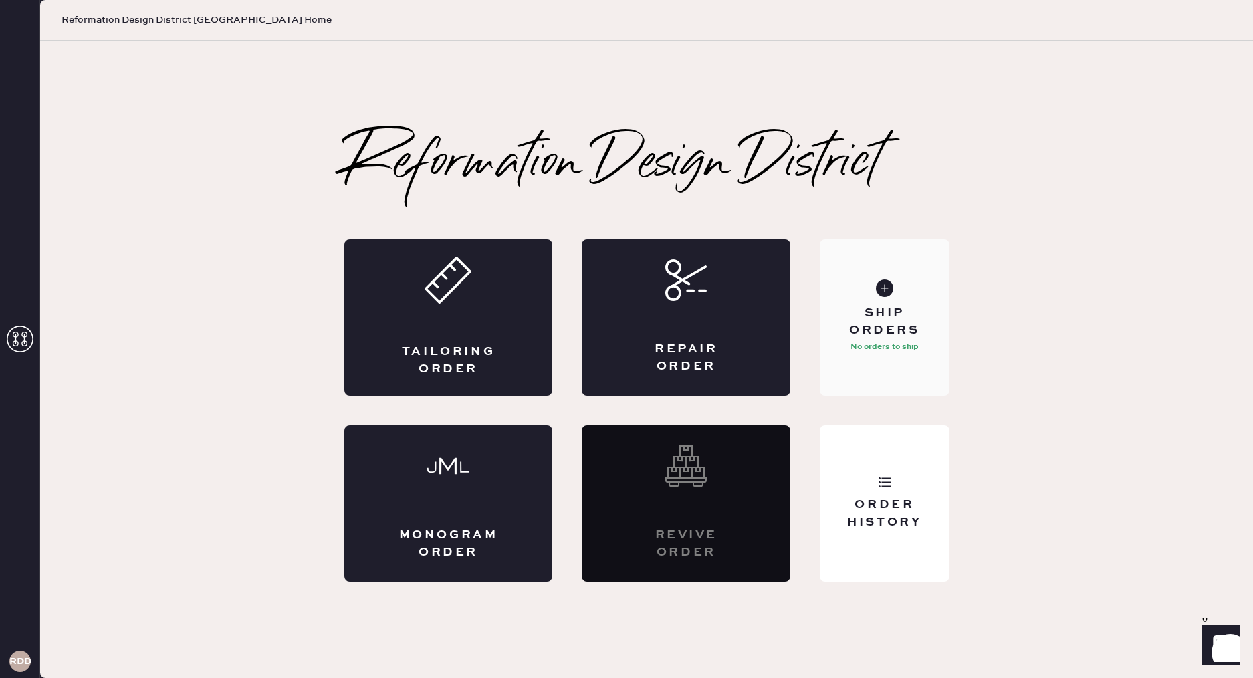
click at [896, 341] on p "No orders to ship" at bounding box center [885, 347] width 68 height 16
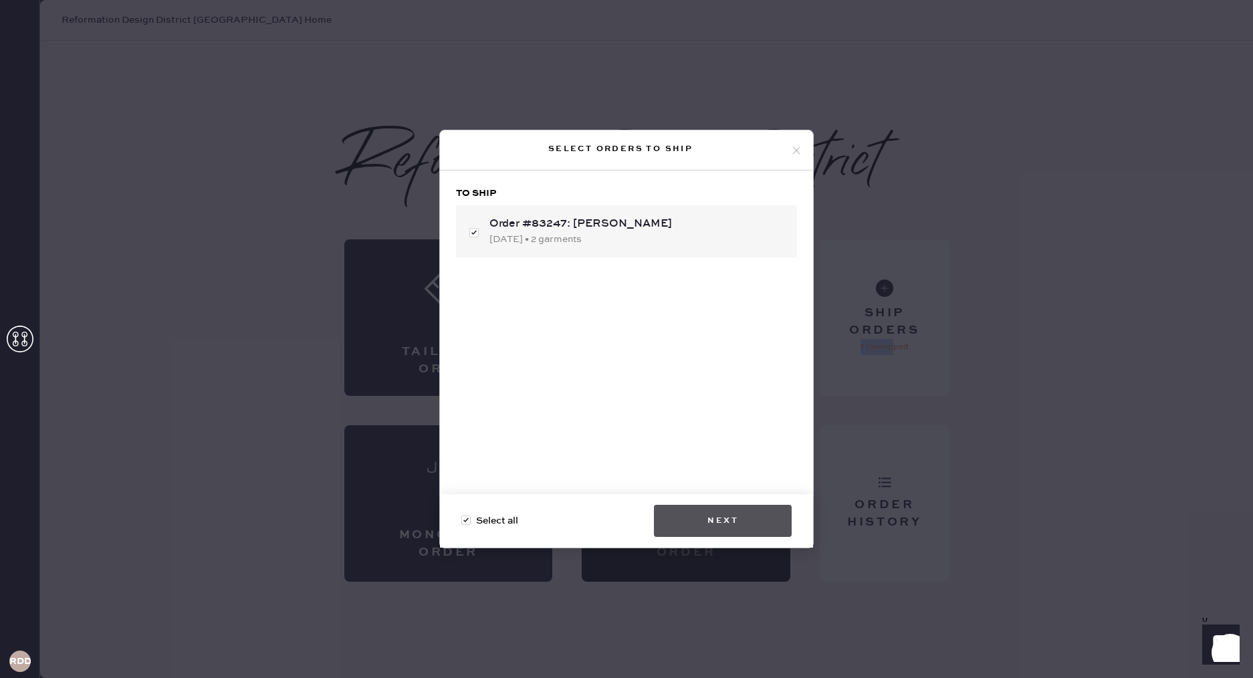
click at [769, 520] on button "Next" at bounding box center [723, 521] width 138 height 32
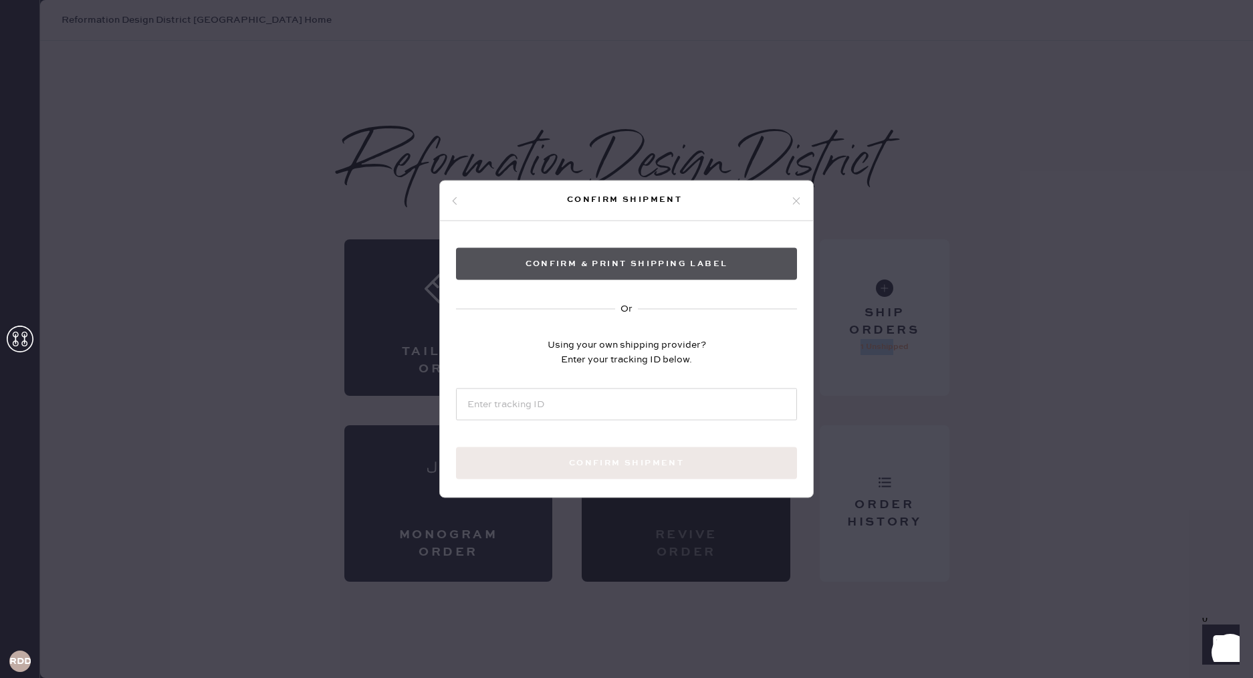
click at [641, 268] on button "Confirm & Print shipping label" at bounding box center [626, 264] width 341 height 32
